Goal: Find specific page/section: Find specific page/section

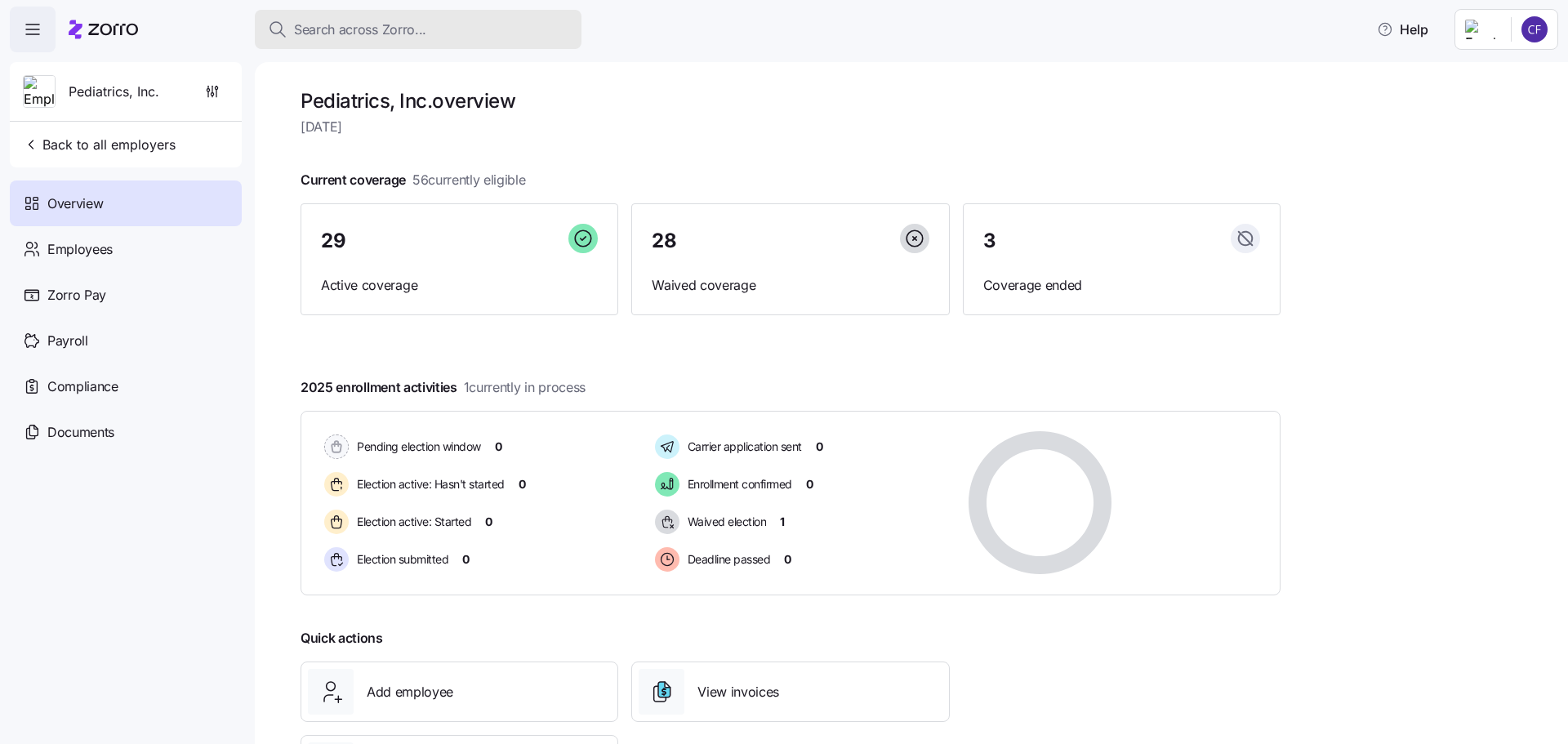
click at [365, 33] on span "Search across Zorro..." at bounding box center [360, 30] width 133 height 21
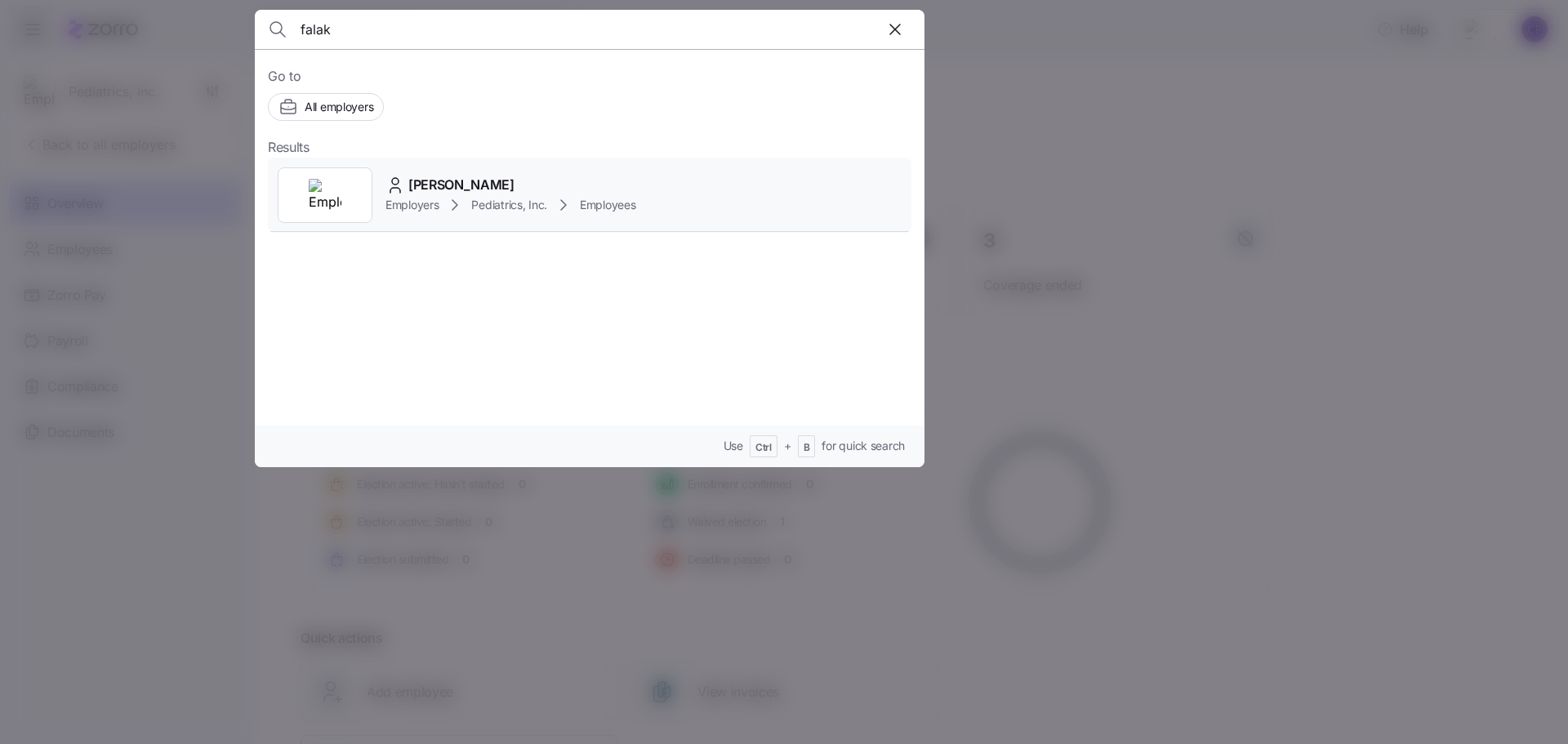
type input "falak"
click at [437, 179] on span "[PERSON_NAME]" at bounding box center [461, 185] width 107 height 21
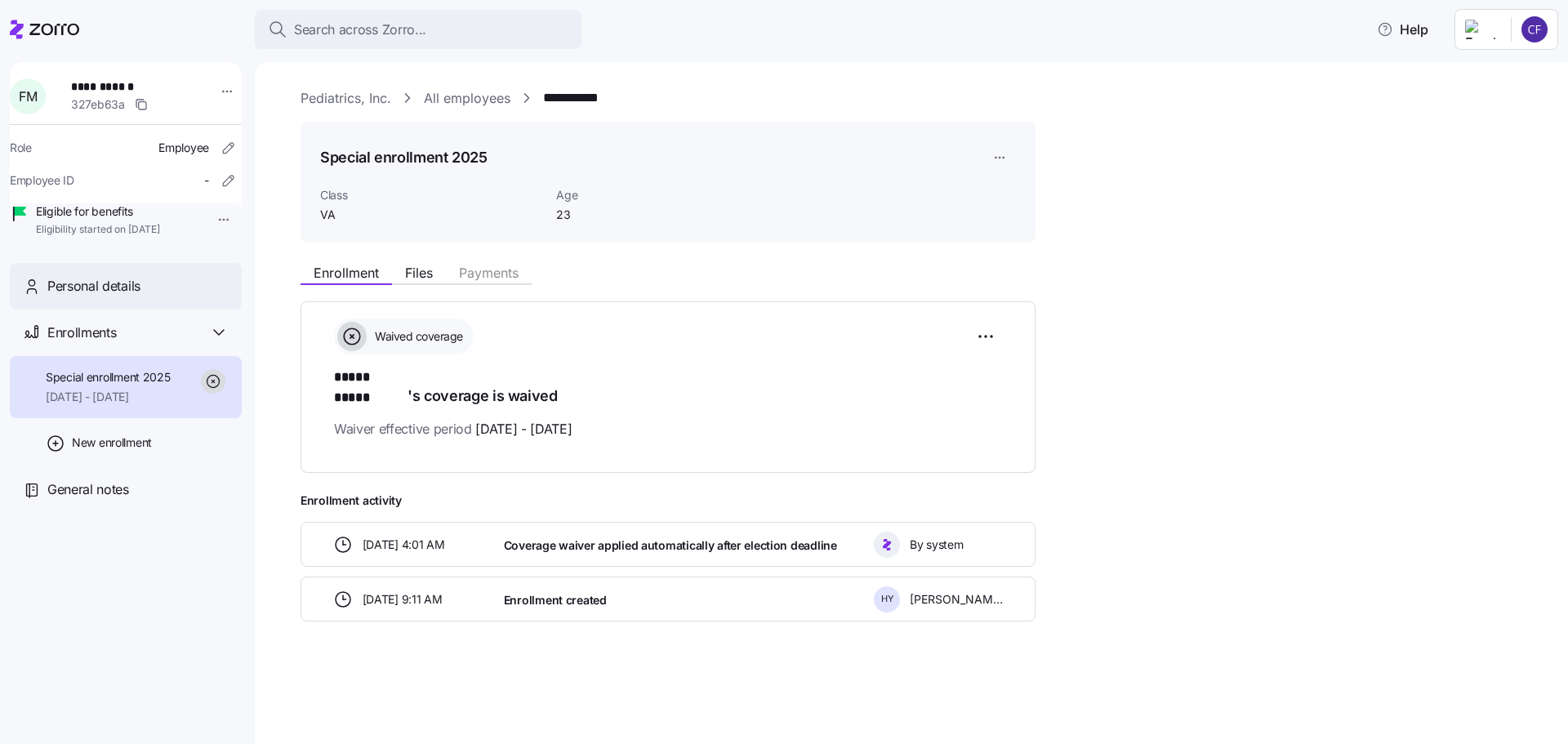
click at [103, 296] on span "Personal details" at bounding box center [93, 286] width 93 height 21
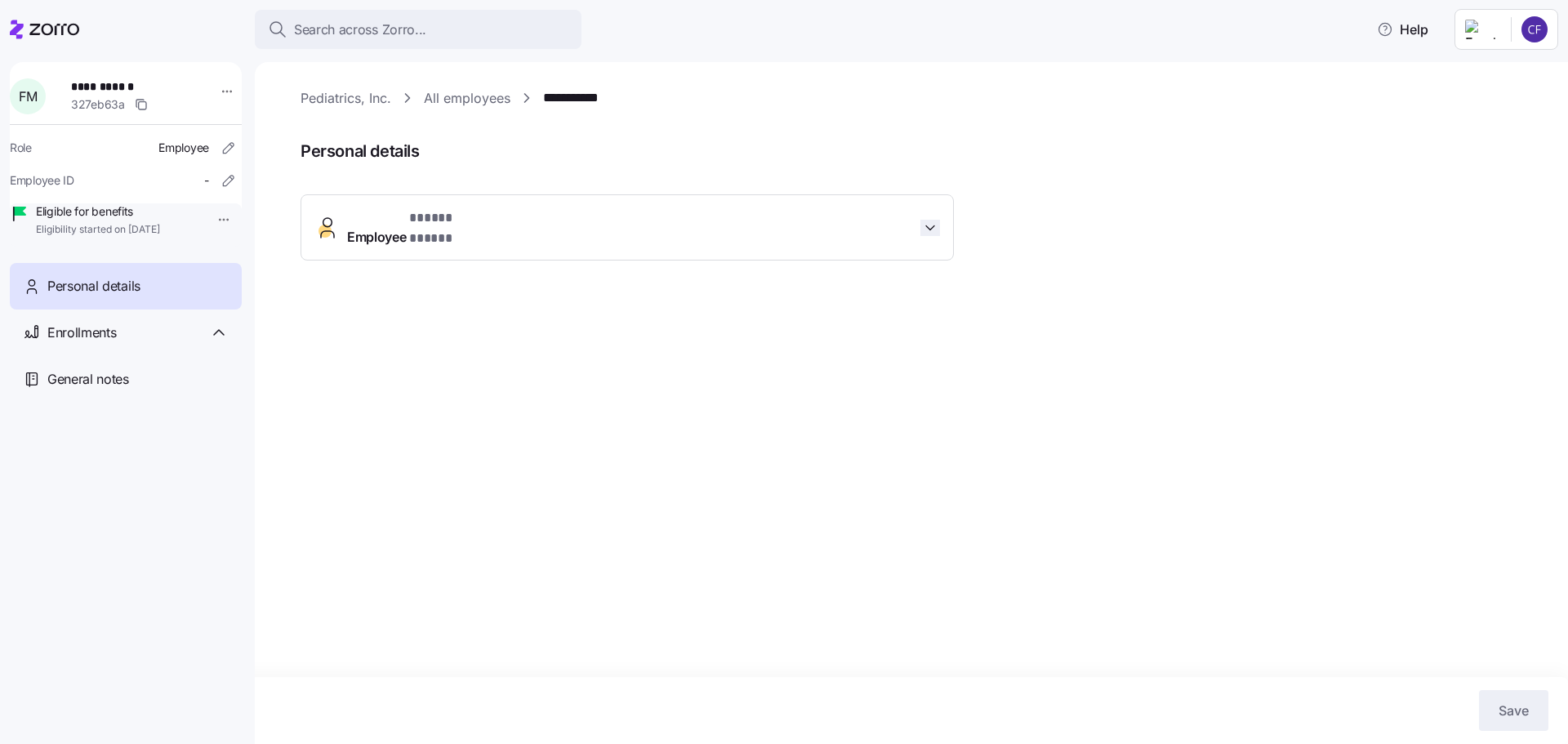
click at [924, 225] on icon "button" at bounding box center [930, 228] width 16 height 16
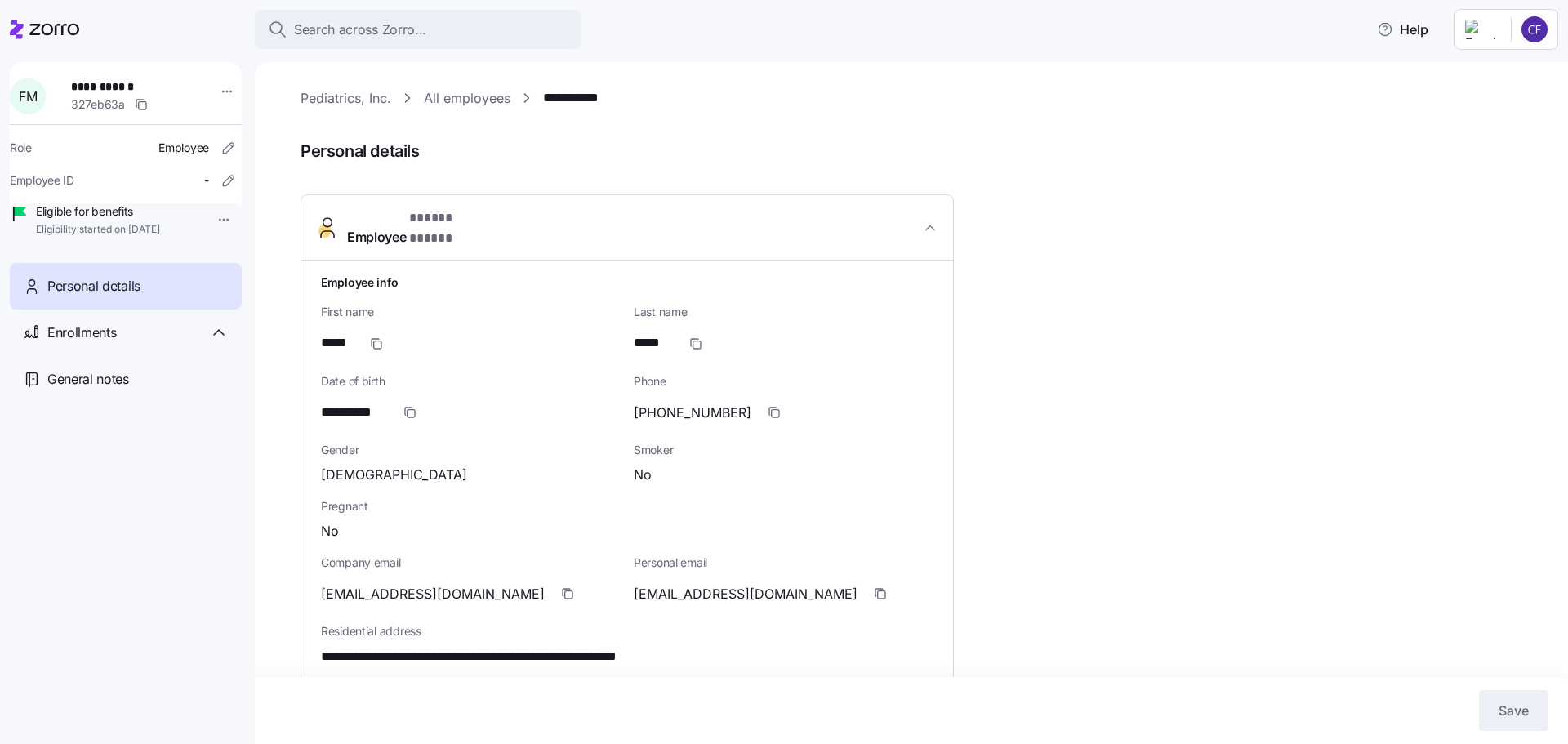
click at [1054, 209] on div "**********" at bounding box center [923, 614] width 1245 height 1051
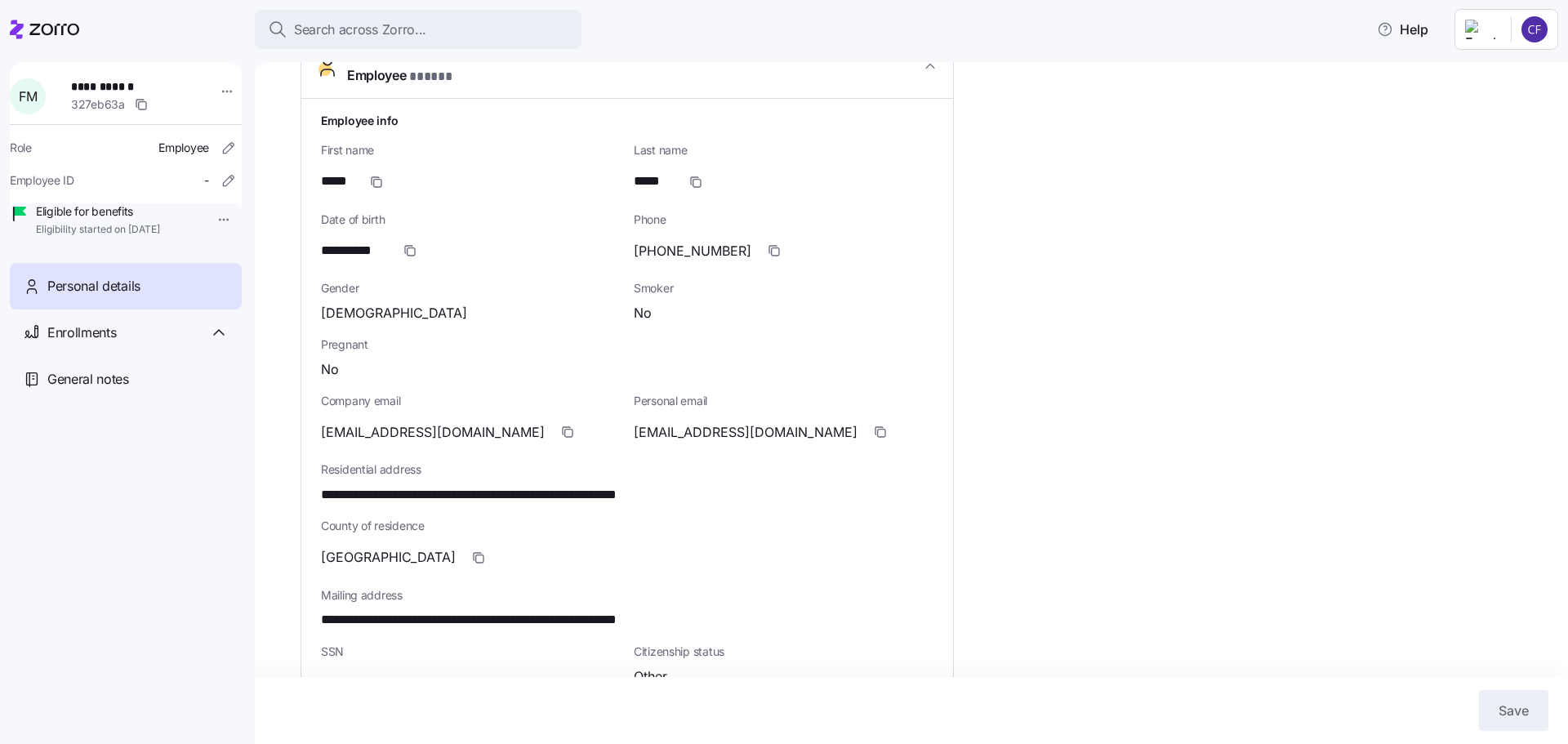
scroll to position [163, 0]
click at [112, 343] on span "Enrollments" at bounding box center [81, 332] width 69 height 21
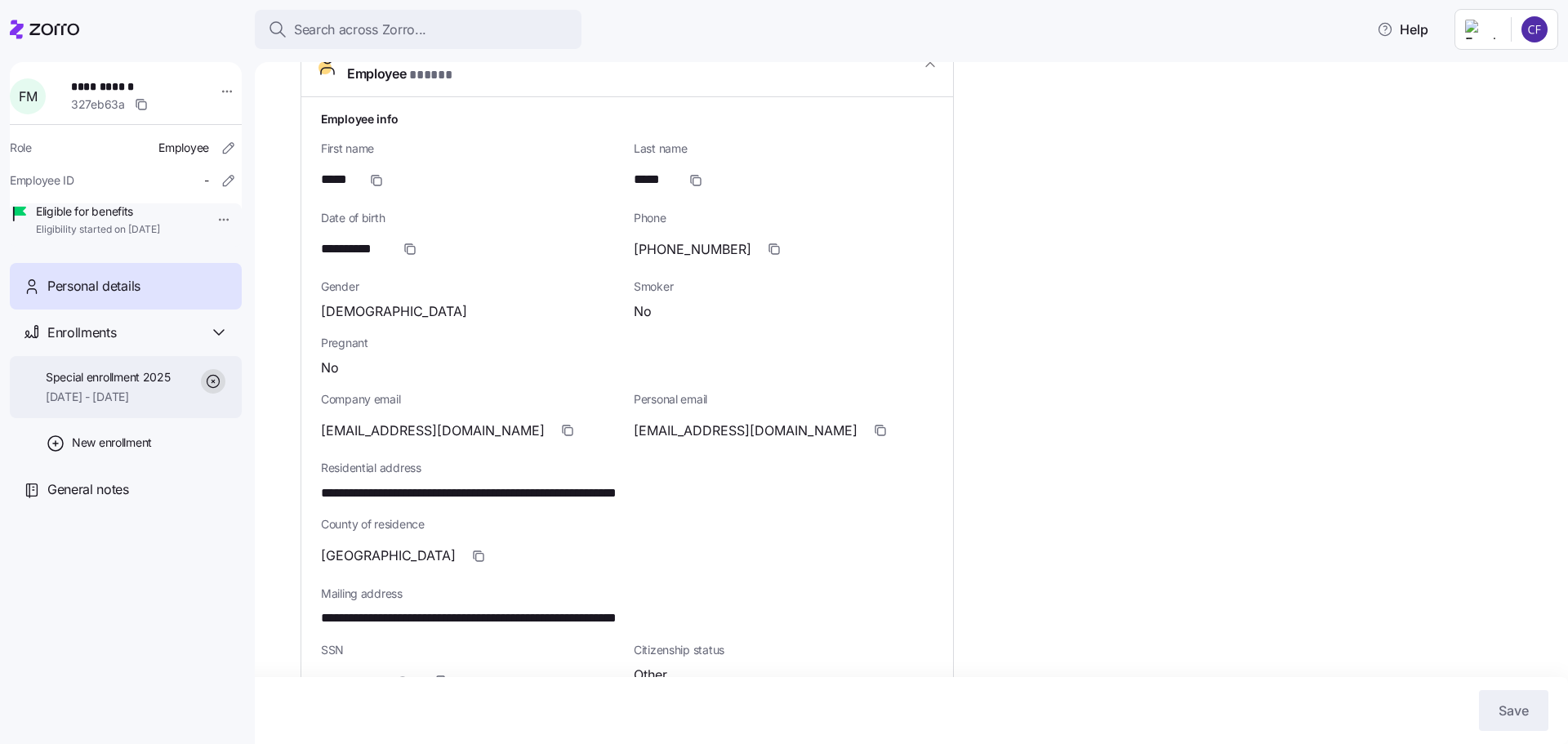
click at [114, 386] on span "Special enrollment 2025" at bounding box center [108, 377] width 125 height 16
